Goal: Transaction & Acquisition: Download file/media

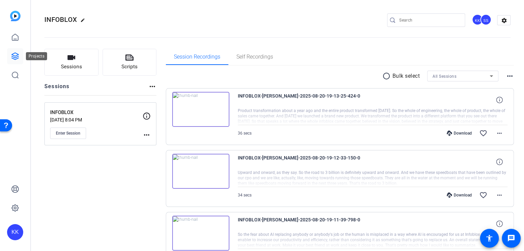
click at [18, 54] on icon at bounding box center [15, 56] width 7 height 7
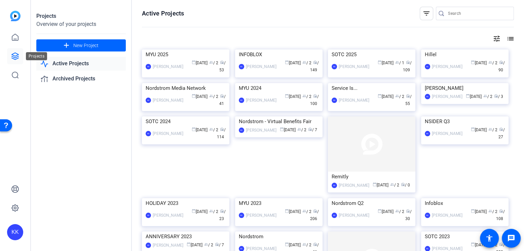
click at [17, 55] on icon at bounding box center [15, 56] width 8 height 8
click at [183, 49] on img at bounding box center [185, 49] width 87 height 0
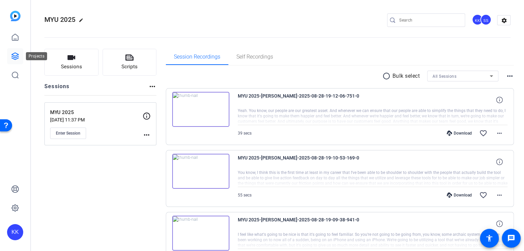
click at [13, 57] on icon at bounding box center [15, 56] width 7 height 7
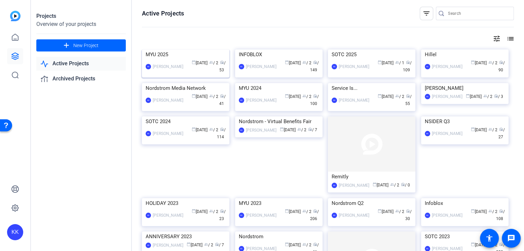
click at [180, 49] on img at bounding box center [185, 49] width 87 height 0
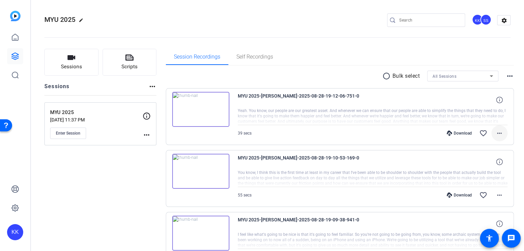
click at [498, 135] on mat-icon "more_horiz" at bounding box center [499, 133] width 8 height 8
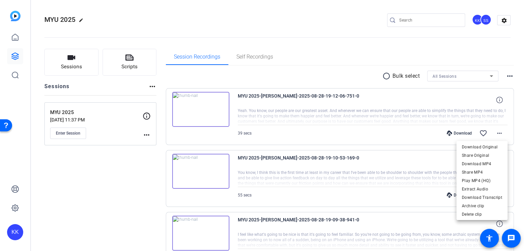
click at [455, 129] on div at bounding box center [262, 125] width 524 height 251
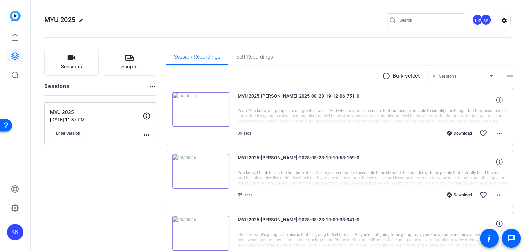
click at [462, 133] on div "Download" at bounding box center [459, 132] width 32 height 5
click at [460, 196] on div "Download" at bounding box center [459, 194] width 32 height 5
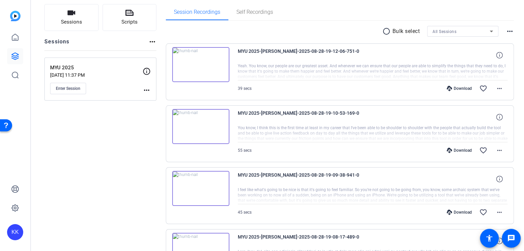
scroll to position [45, 0]
click at [457, 209] on div "Download" at bounding box center [459, 211] width 32 height 5
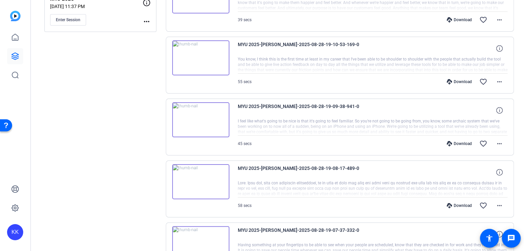
scroll to position [114, 0]
click at [461, 202] on div "Download" at bounding box center [459, 204] width 32 height 5
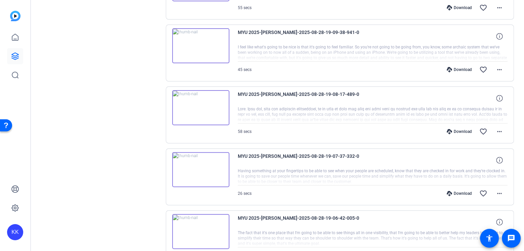
scroll to position [196, 0]
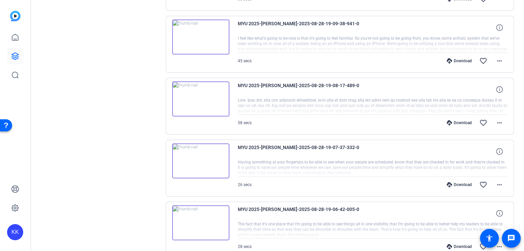
click at [460, 183] on div "Download" at bounding box center [459, 184] width 32 height 5
click at [483, 182] on mat-icon "favorite_border" at bounding box center [483, 185] width 8 height 8
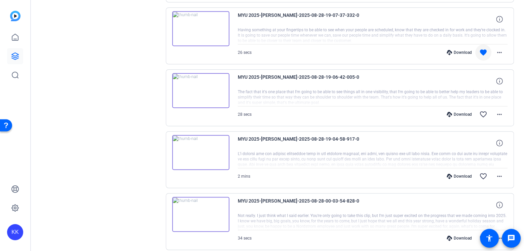
scroll to position [327, 0]
drag, startPoint x: 474, startPoint y: 116, endPoint x: 471, endPoint y: 116, distance: 3.7
click at [474, 116] on div "Download favorite_border more_horiz" at bounding box center [412, 115] width 189 height 16
click at [464, 114] on div "Download" at bounding box center [459, 114] width 32 height 5
click at [463, 170] on div "Download favorite_border more_horiz" at bounding box center [412, 177] width 189 height 16
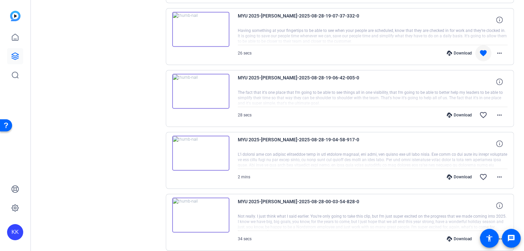
click at [463, 174] on div "Download" at bounding box center [459, 176] width 32 height 5
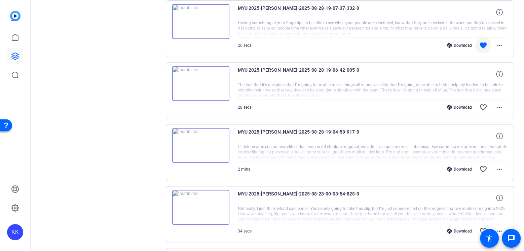
click at [457, 110] on div "Download favorite_border more_horiz" at bounding box center [412, 107] width 189 height 16
click at [459, 105] on div "Download" at bounding box center [459, 107] width 32 height 5
click at [458, 166] on div "Download" at bounding box center [459, 168] width 32 height 5
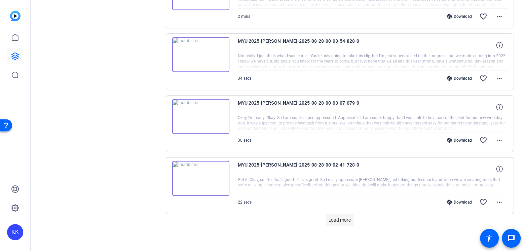
click at [344, 217] on span "Load more" at bounding box center [339, 220] width 22 height 7
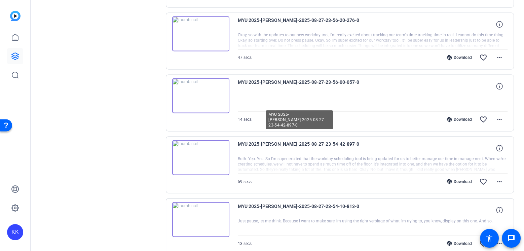
scroll to position [1102, 0]
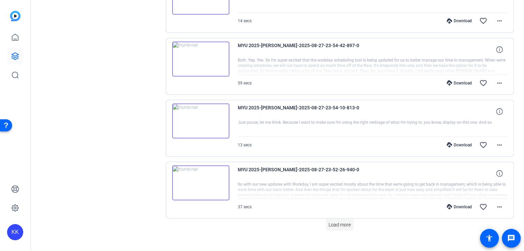
click at [339, 221] on span "Load more" at bounding box center [339, 224] width 22 height 7
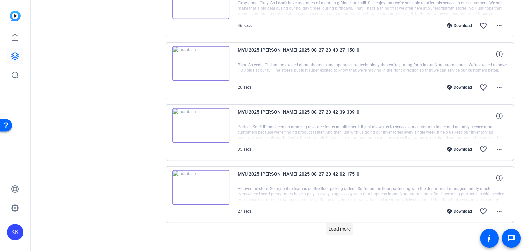
click at [339, 226] on span "Load more" at bounding box center [339, 229] width 22 height 7
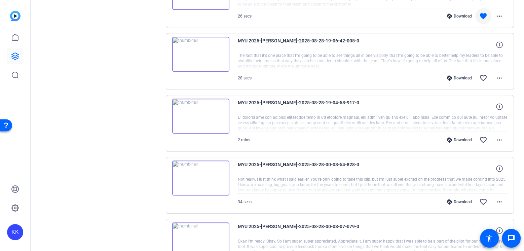
scroll to position [391, 0]
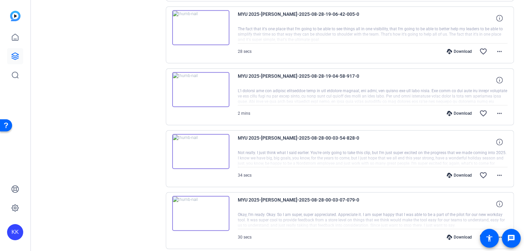
click at [458, 172] on div "Download" at bounding box center [459, 174] width 32 height 5
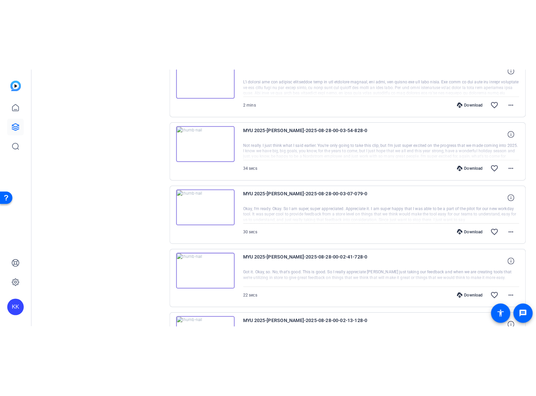
scroll to position [470, 0]
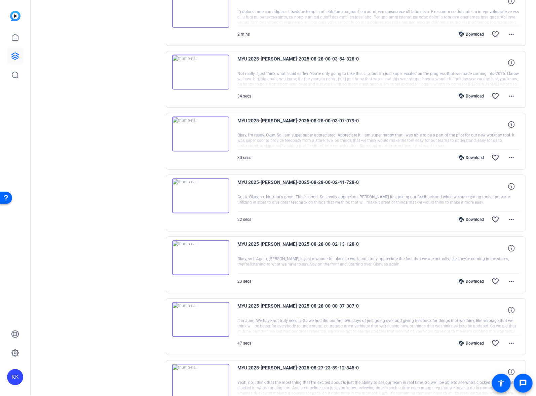
click at [478, 155] on div "Download" at bounding box center [471, 157] width 32 height 5
click at [471, 217] on div "Download" at bounding box center [471, 219] width 32 height 5
click at [478, 250] on div "Download" at bounding box center [471, 281] width 32 height 5
click at [478, 250] on div "Download favorite_border more_horiz" at bounding box center [420, 344] width 197 height 16
click at [477, 250] on div "Download" at bounding box center [471, 343] width 32 height 5
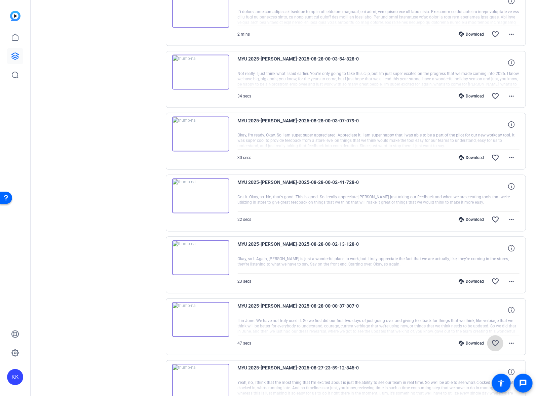
click at [496, 250] on mat-icon "favorite_border" at bounding box center [495, 344] width 8 height 8
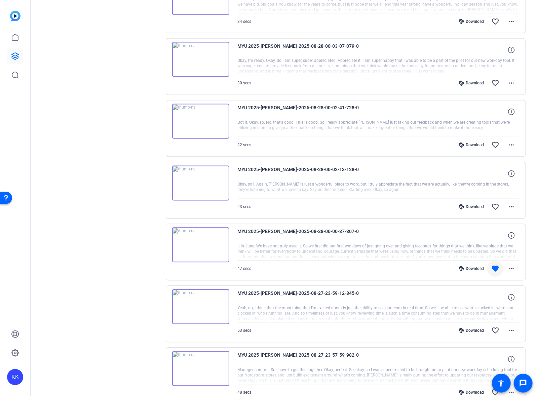
scroll to position [601, 0]
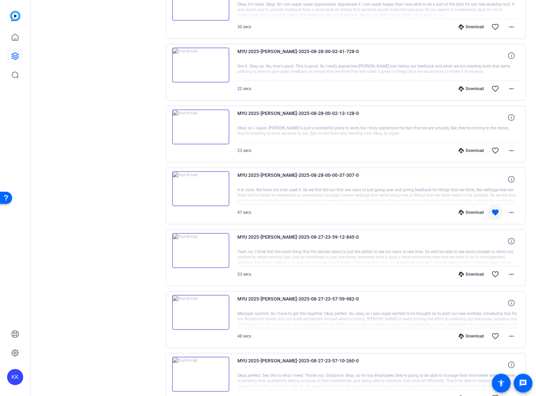
click at [474, 250] on div "Download" at bounding box center [471, 274] width 32 height 5
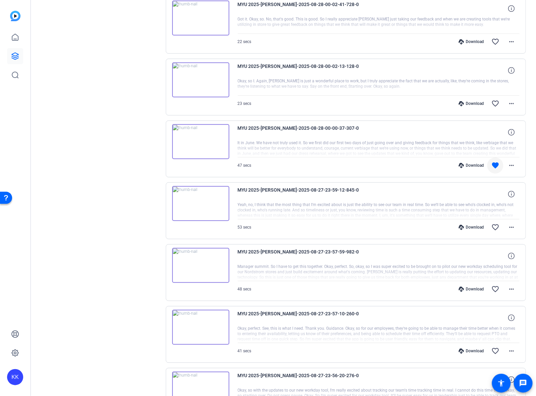
scroll to position [655, 0]
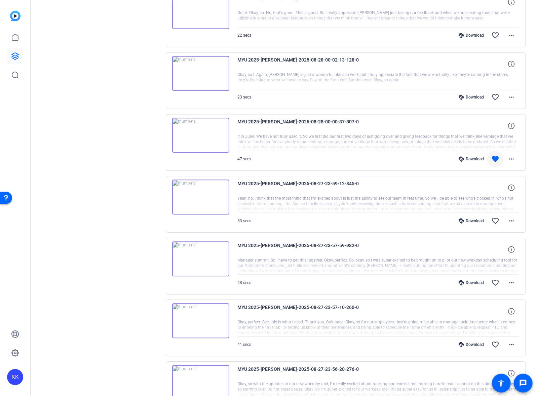
click at [475, 250] on div "Download favorite_border more_horiz" at bounding box center [420, 283] width 197 height 16
click at [475, 250] on div "Download" at bounding box center [471, 282] width 32 height 5
click at [471, 250] on div "Download" at bounding box center [471, 344] width 32 height 5
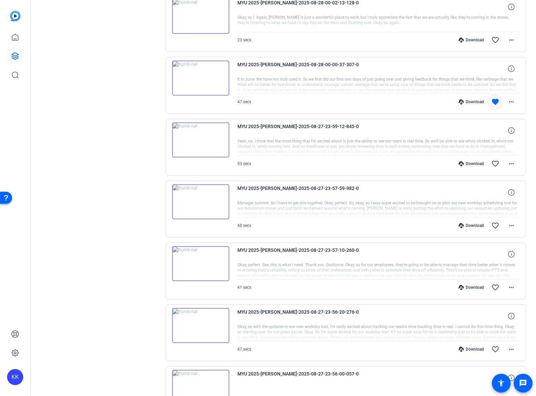
scroll to position [717, 0]
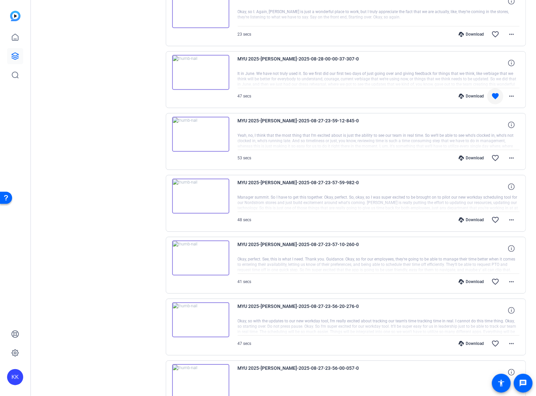
click at [473, 250] on div "Download" at bounding box center [471, 343] width 32 height 5
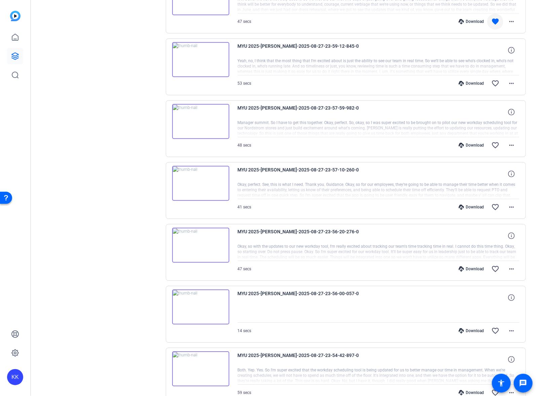
scroll to position [796, 0]
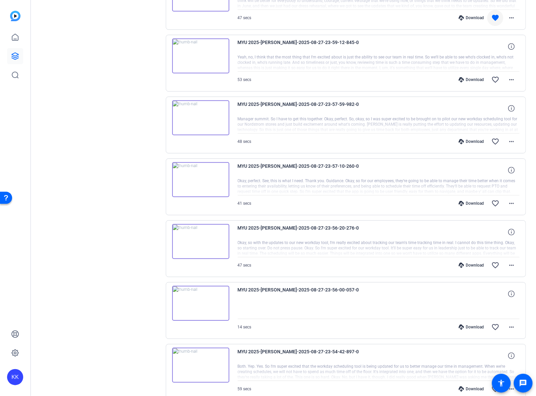
click at [472, 250] on div "Download" at bounding box center [471, 326] width 32 height 5
click at [493, 250] on mat-icon "favorite_border" at bounding box center [495, 327] width 8 height 8
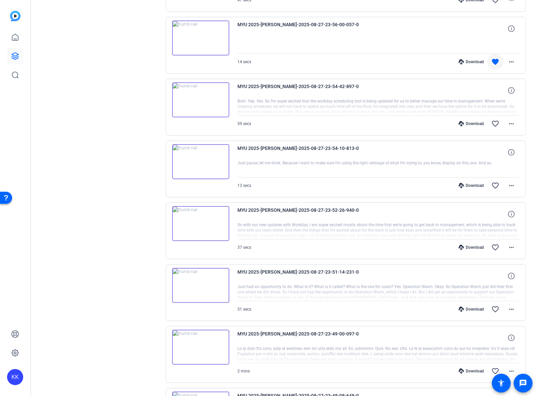
scroll to position [1063, 0]
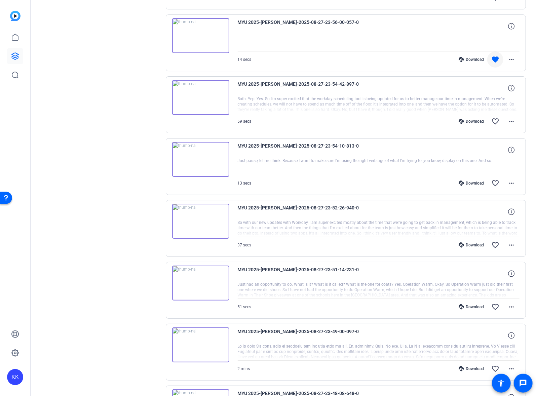
click at [469, 116] on div "Download favorite_border more_horiz" at bounding box center [420, 121] width 197 height 16
click at [471, 119] on div "Download" at bounding box center [471, 121] width 32 height 5
click at [473, 181] on div "Download" at bounding box center [471, 183] width 32 height 5
click at [474, 237] on div "Download favorite_border more_horiz" at bounding box center [420, 245] width 197 height 16
click at [474, 242] on div "Download" at bounding box center [471, 244] width 32 height 5
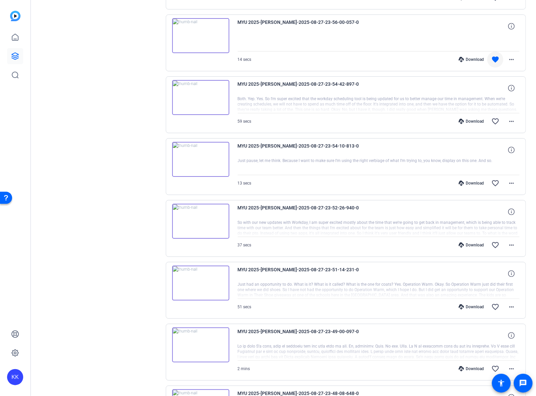
click at [480, 250] on div "Download" at bounding box center [471, 306] width 32 height 5
click at [472, 250] on div "Download" at bounding box center [471, 368] width 32 height 5
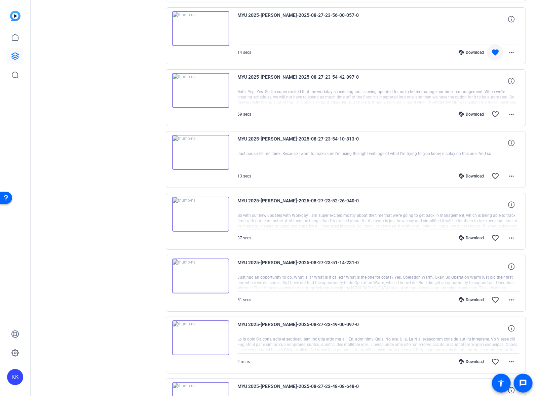
scroll to position [1073, 0]
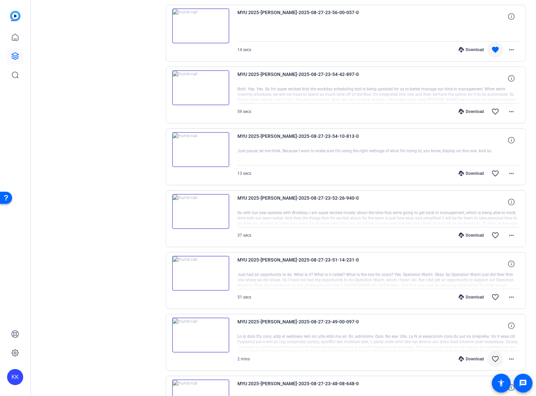
click at [494, 250] on mat-icon "favorite_border" at bounding box center [495, 359] width 8 height 8
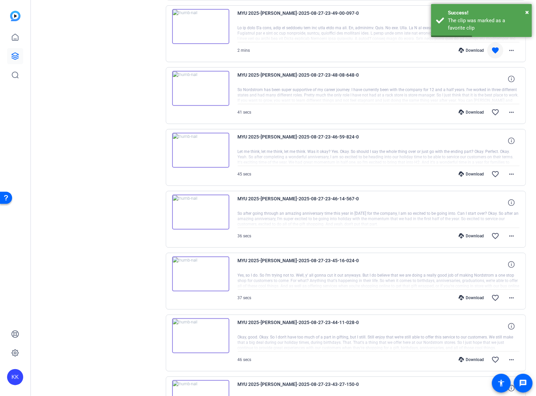
scroll to position [1392, 0]
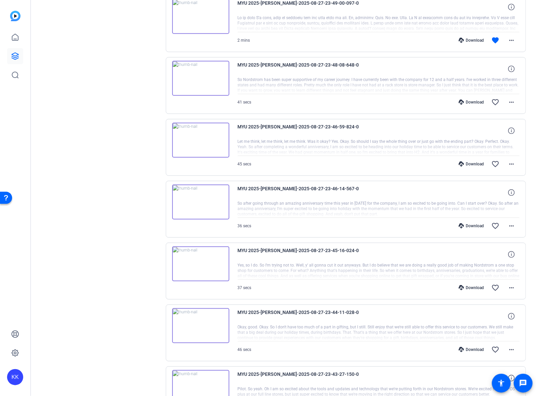
click at [472, 100] on div "Download" at bounding box center [471, 102] width 32 height 5
click at [474, 161] on div "Download" at bounding box center [471, 163] width 32 height 5
click at [476, 223] on div "Download" at bounding box center [471, 225] width 32 height 5
click at [473, 250] on div "Download" at bounding box center [471, 287] width 32 height 5
click at [473, 250] on div "Download" at bounding box center [471, 349] width 32 height 5
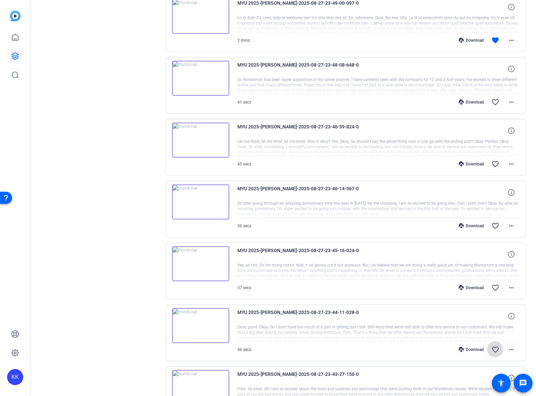
click at [497, 250] on mat-icon "favorite_border" at bounding box center [495, 350] width 8 height 8
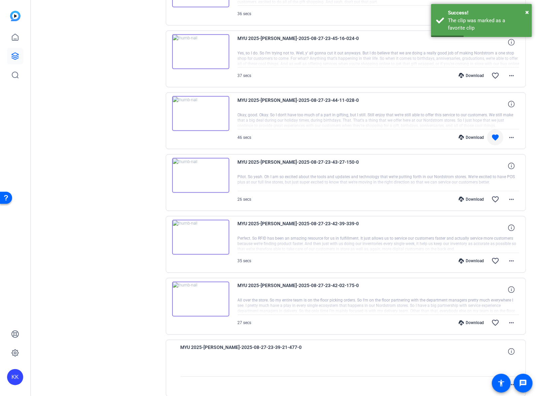
scroll to position [1605, 0]
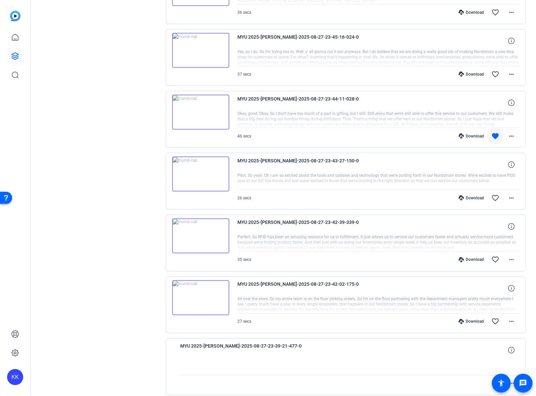
click at [474, 195] on div "Download" at bounding box center [471, 197] width 32 height 5
click at [467, 250] on div "Download" at bounding box center [471, 259] width 32 height 5
click at [478, 250] on div "Download" at bounding box center [471, 321] width 32 height 5
click at [498, 250] on span at bounding box center [495, 322] width 16 height 16
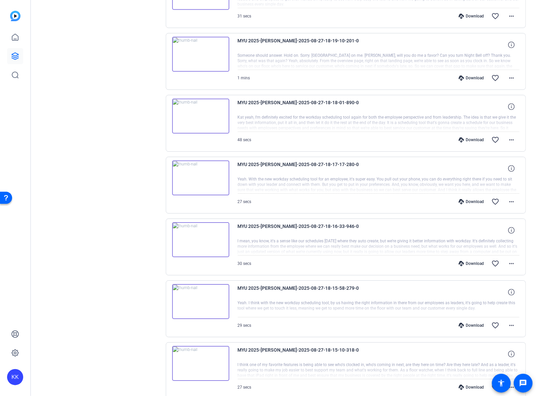
scroll to position [2185, 0]
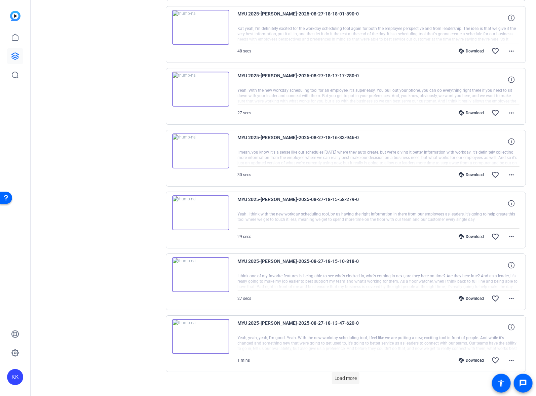
click at [351, 250] on span "Load more" at bounding box center [346, 378] width 22 height 7
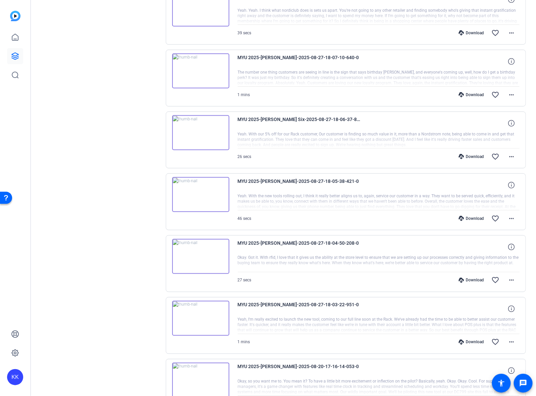
scroll to position [2799, 0]
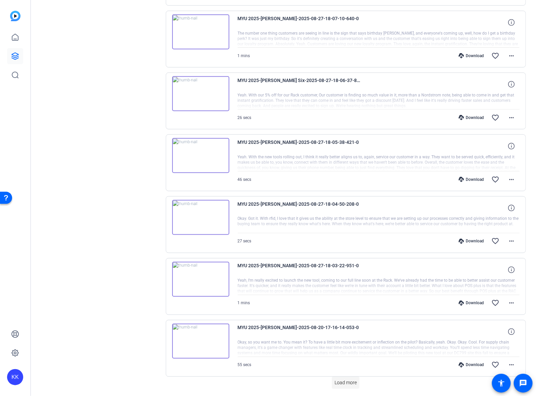
click at [350, 250] on span "Load more" at bounding box center [346, 383] width 22 height 7
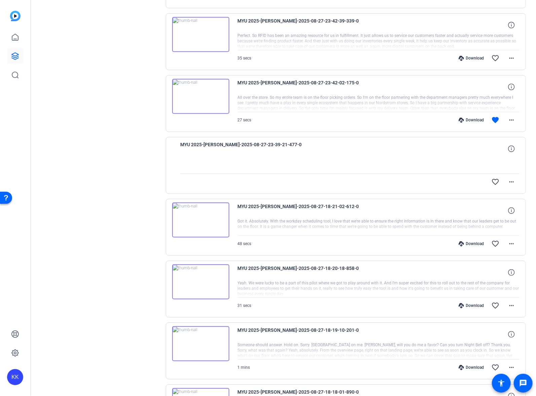
scroll to position [1777, 0]
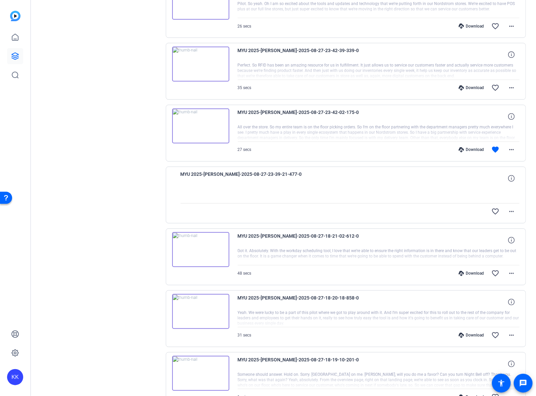
click at [474, 250] on div "Download" at bounding box center [471, 273] width 32 height 5
click at [473, 250] on div "Download" at bounding box center [471, 335] width 32 height 5
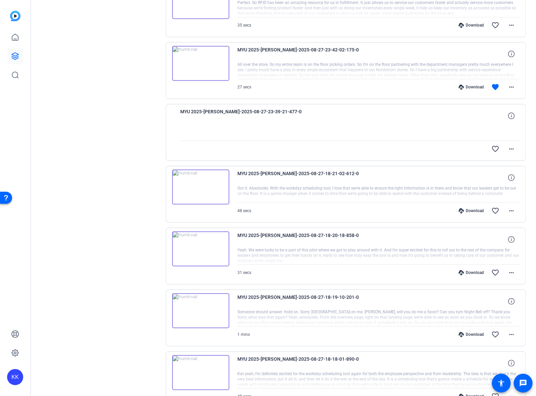
scroll to position [1841, 0]
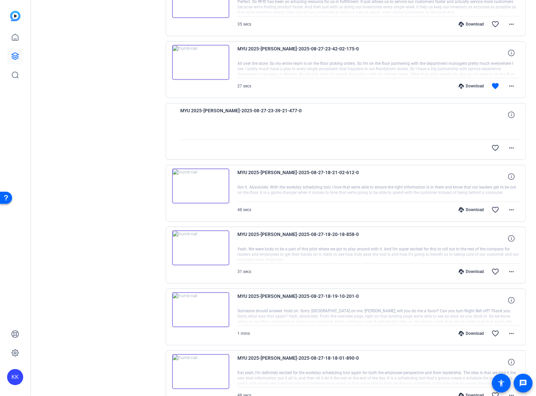
click at [472, 250] on div "Download" at bounding box center [471, 333] width 32 height 5
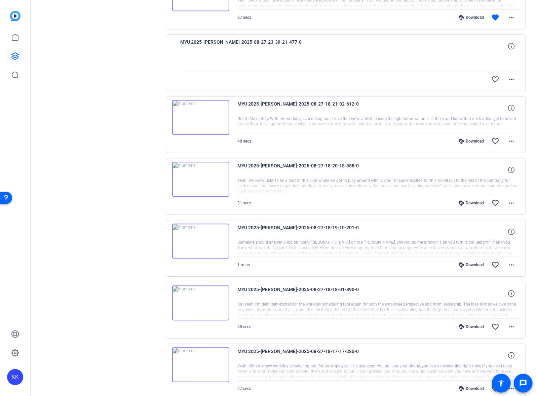
scroll to position [1913, 0]
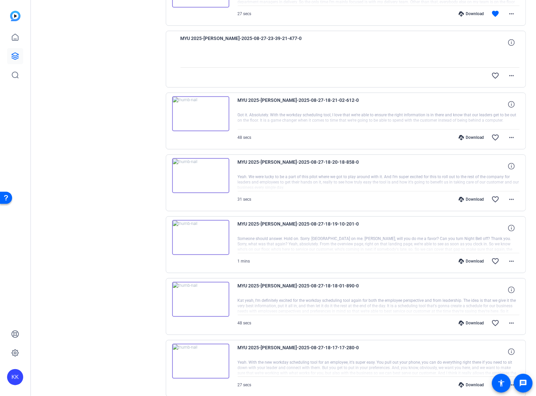
click at [472, 250] on div "Download" at bounding box center [471, 322] width 32 height 5
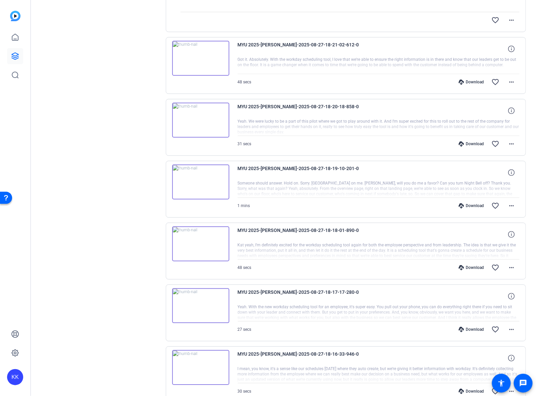
scroll to position [1973, 0]
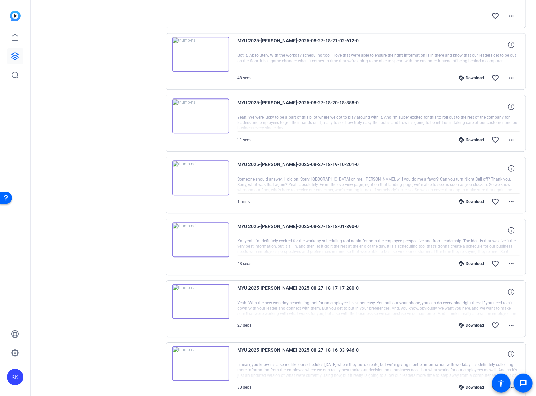
click at [472, 250] on div "Download" at bounding box center [471, 325] width 32 height 5
click at [494, 250] on mat-icon "favorite_border" at bounding box center [495, 325] width 8 height 8
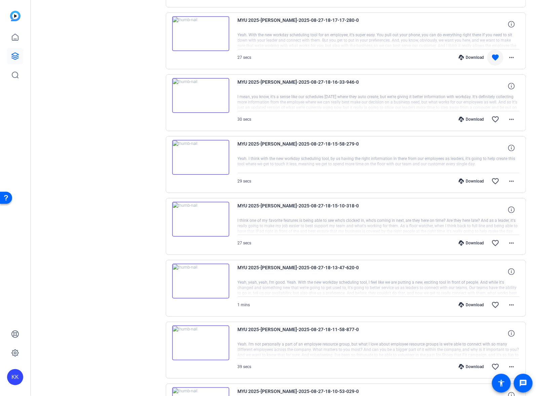
scroll to position [2264, 0]
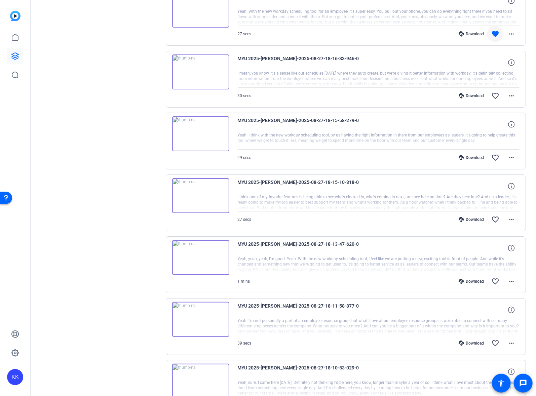
click at [479, 93] on div "Download" at bounding box center [471, 95] width 32 height 5
click at [474, 155] on div "Download" at bounding box center [471, 157] width 32 height 5
click at [478, 217] on div "Download" at bounding box center [471, 219] width 32 height 5
click at [475, 250] on div "Download" at bounding box center [471, 281] width 32 height 5
click at [476, 250] on div "Download" at bounding box center [471, 343] width 32 height 5
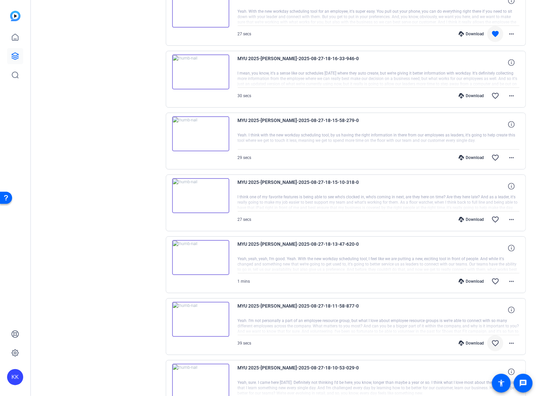
click at [497, 250] on mat-icon "favorite_border" at bounding box center [495, 343] width 8 height 8
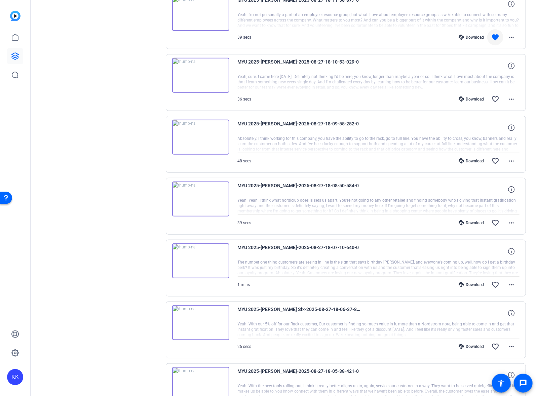
scroll to position [2577, 0]
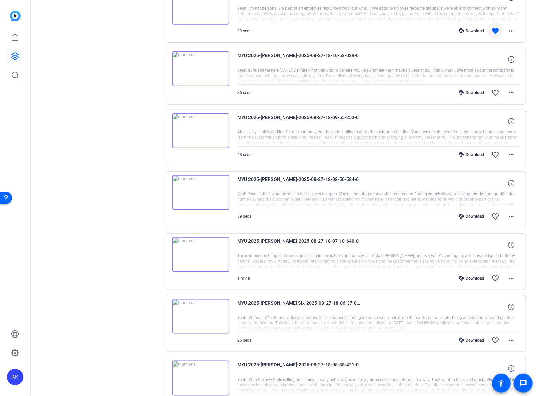
click at [470, 90] on div "Download" at bounding box center [471, 92] width 32 height 5
click at [471, 152] on div "Download" at bounding box center [471, 154] width 32 height 5
click at [475, 208] on div "Download favorite_border more_horiz" at bounding box center [420, 216] width 197 height 16
click at [474, 214] on div "Download" at bounding box center [471, 216] width 32 height 5
click at [476, 250] on div "Download" at bounding box center [471, 278] width 32 height 5
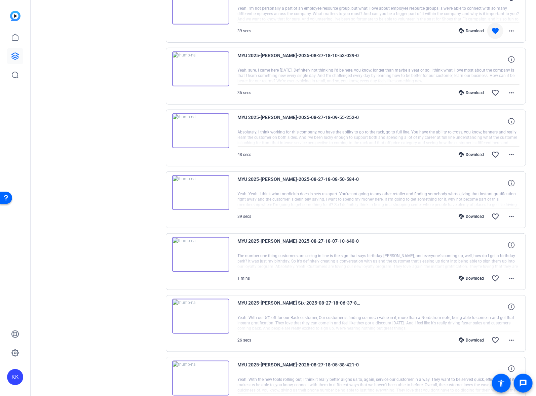
click at [473, 250] on div "Download" at bounding box center [471, 340] width 32 height 5
click at [495, 250] on mat-icon "favorite_border" at bounding box center [495, 340] width 8 height 8
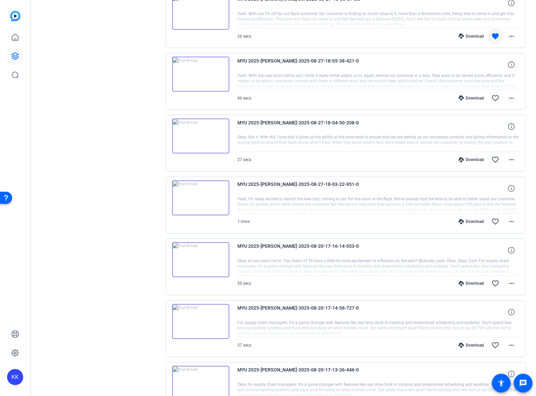
scroll to position [2877, 0]
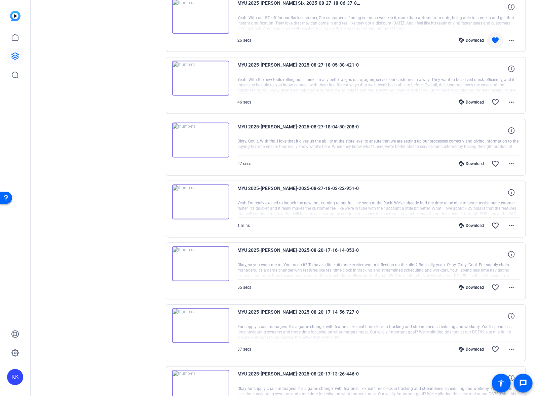
click at [473, 100] on div "Download" at bounding box center [471, 102] width 32 height 5
click at [473, 156] on div "Download favorite_border more_horiz" at bounding box center [420, 164] width 197 height 16
click at [472, 161] on div "Download" at bounding box center [471, 163] width 32 height 5
click at [471, 223] on div "Download" at bounding box center [471, 225] width 32 height 5
click at [497, 222] on mat-icon "favorite_border" at bounding box center [495, 226] width 8 height 8
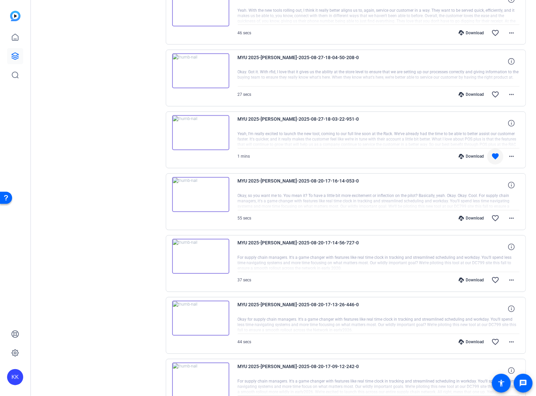
scroll to position [2971, 0]
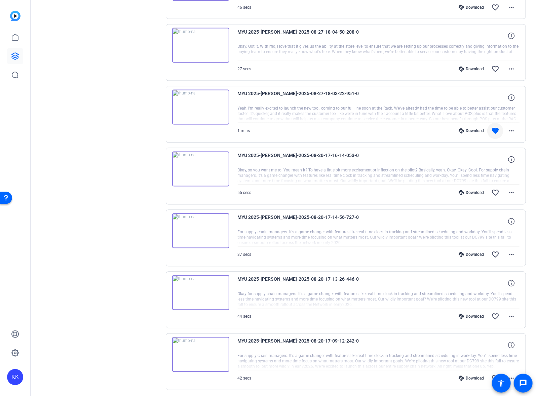
click at [475, 250] on div "Download" at bounding box center [471, 378] width 32 height 5
click at [321, 152] on span "MYU 2025-[PERSON_NAME]-2025-08-20-17-16-14-053-0" at bounding box center [300, 160] width 124 height 16
click at [476, 250] on div "Download" at bounding box center [471, 316] width 32 height 5
click at [474, 250] on div "Download" at bounding box center [471, 254] width 32 height 5
click at [475, 190] on div "Download" at bounding box center [471, 192] width 32 height 5
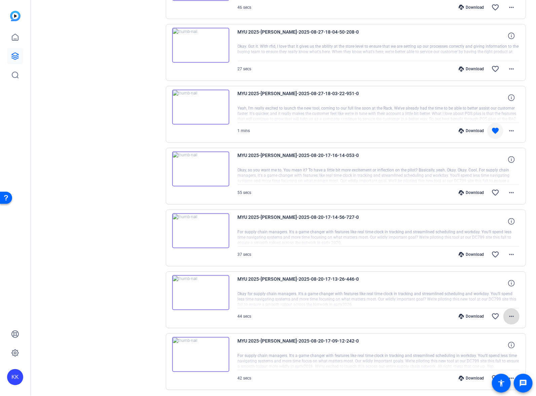
click at [508, 250] on mat-icon "more_horiz" at bounding box center [511, 317] width 8 height 8
drag, startPoint x: 406, startPoint y: 194, endPoint x: 517, endPoint y: 159, distance: 116.4
click at [410, 194] on div at bounding box center [268, 198] width 536 height 396
click at [507, 185] on span at bounding box center [511, 193] width 16 height 16
click at [494, 200] on span "Download MP4" at bounding box center [494, 201] width 40 height 8
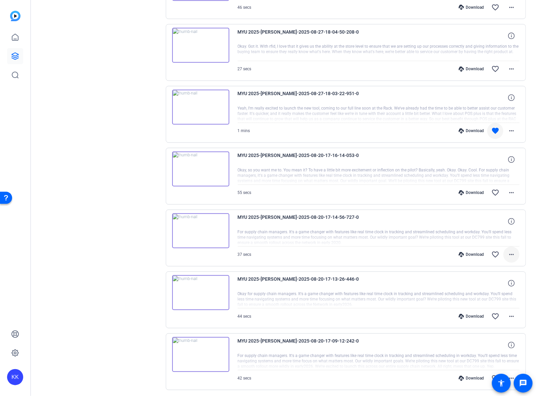
click at [508, 250] on mat-icon "more_horiz" at bounding box center [511, 255] width 8 height 8
click at [493, 250] on span "Download MP4" at bounding box center [494, 262] width 40 height 8
click at [511, 250] on mat-icon "more_horiz" at bounding box center [511, 317] width 8 height 8
click at [497, 250] on span "Download MP4" at bounding box center [494, 324] width 40 height 8
click at [510, 250] on mat-icon "more_horiz" at bounding box center [511, 379] width 8 height 8
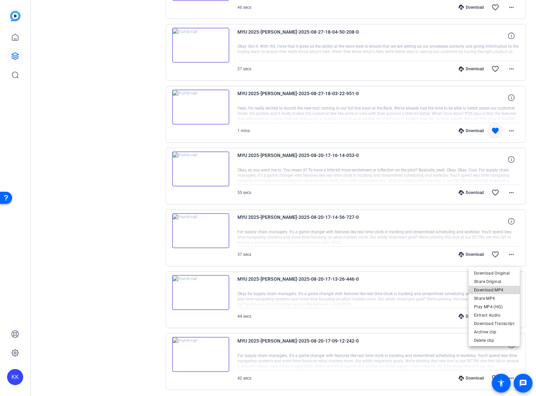
click at [500, 250] on span "Download MP4" at bounding box center [494, 290] width 40 height 8
